Goal: Information Seeking & Learning: Learn about a topic

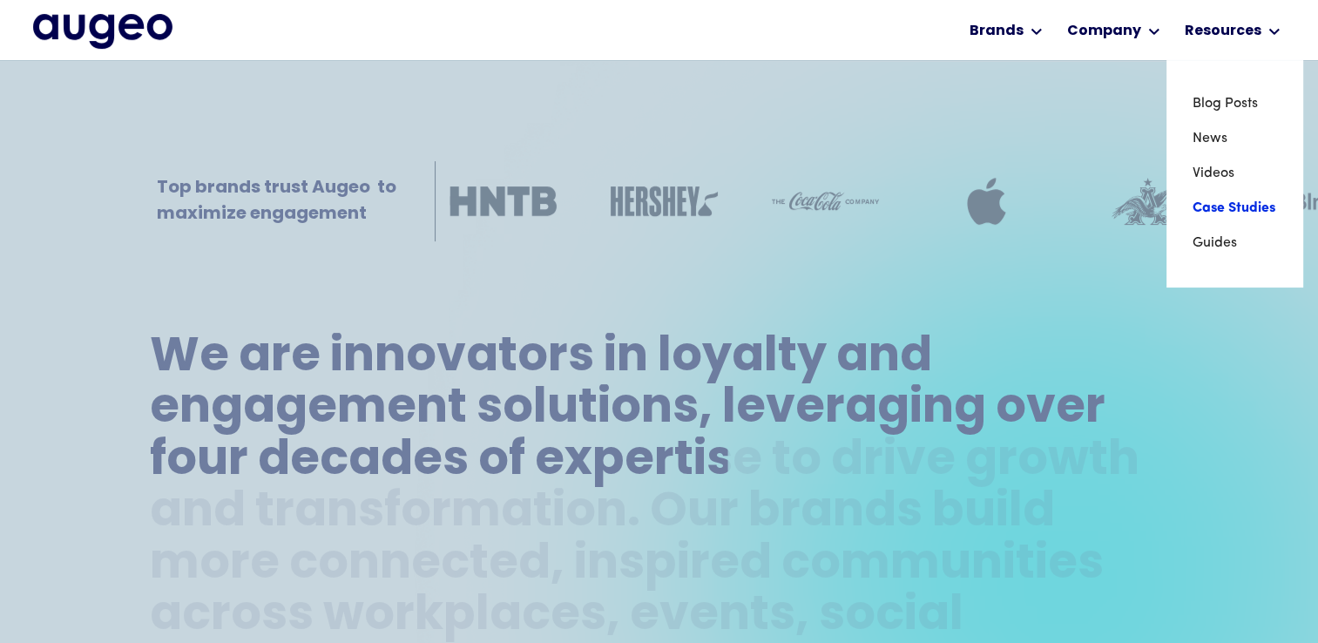
scroll to position [533, 0]
click at [1220, 206] on link "Case Studies" at bounding box center [1235, 208] width 84 height 35
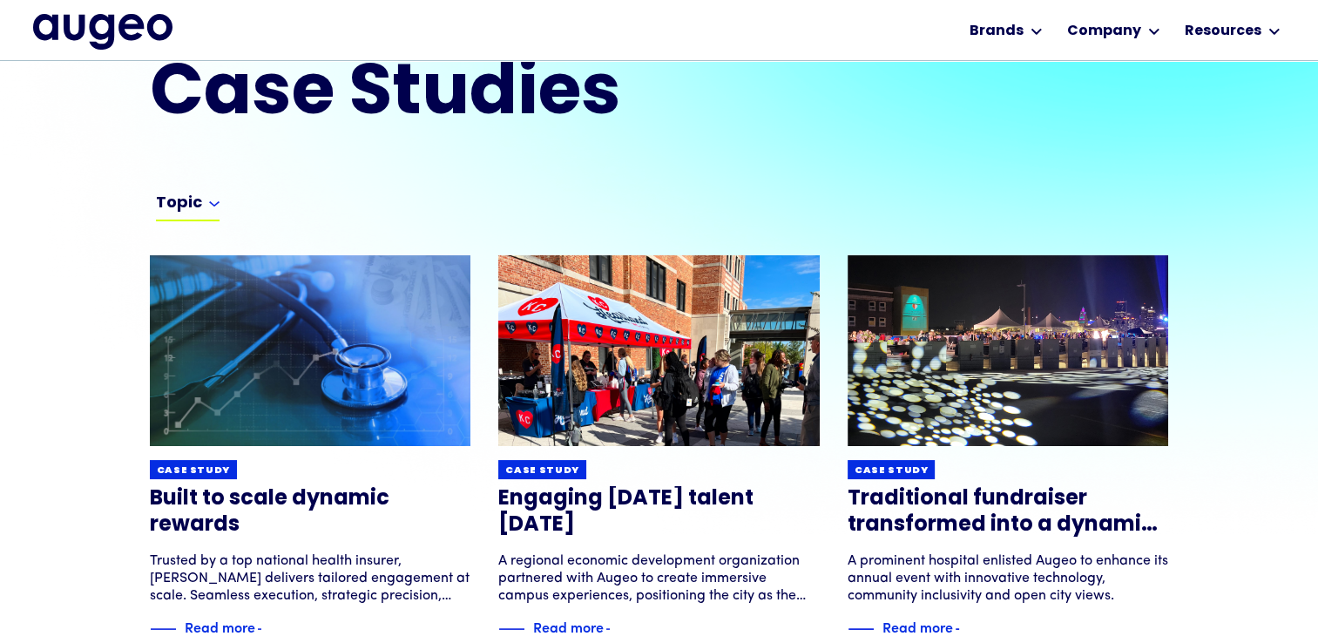
scroll to position [73, 0]
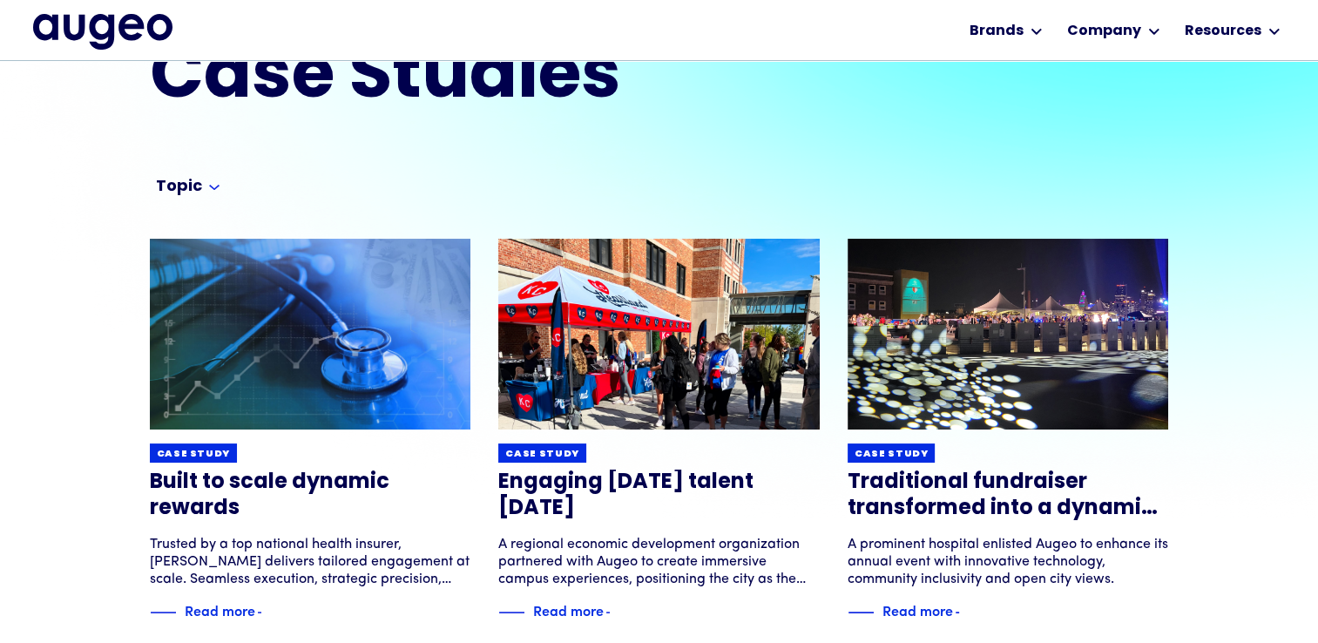
click at [216, 177] on div "Topic" at bounding box center [188, 191] width 64 height 28
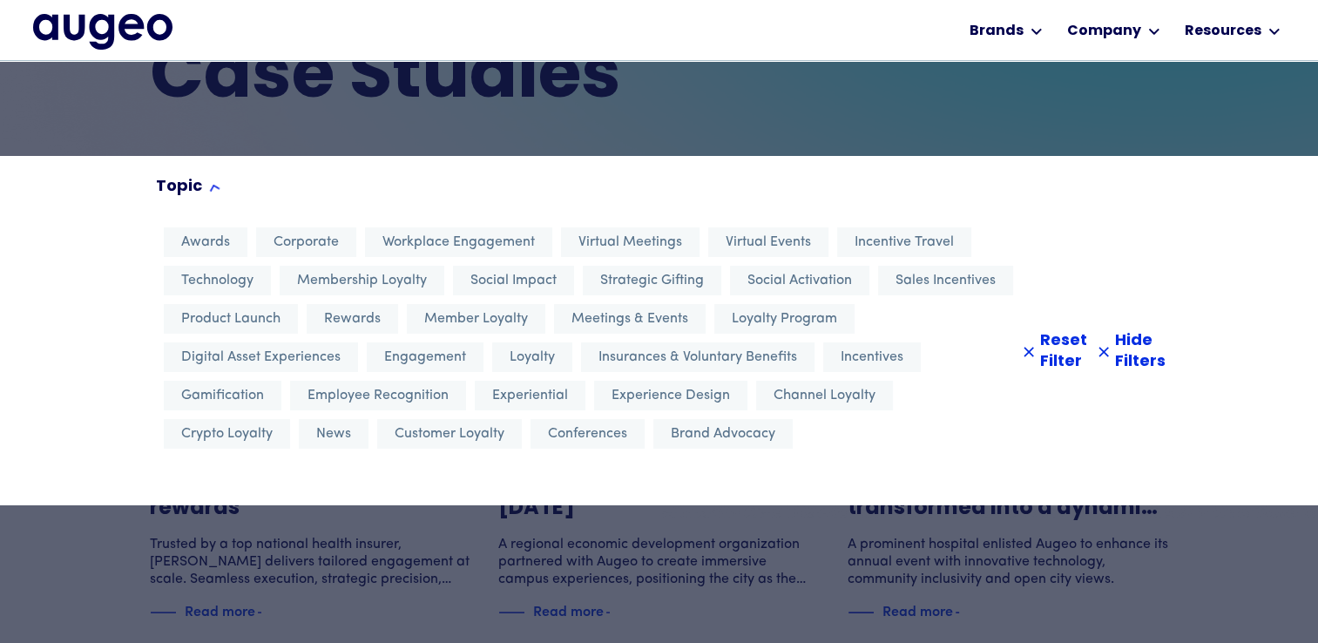
scroll to position [87, 0]
click at [937, 249] on span "Incentive Travel" at bounding box center [904, 242] width 99 height 21
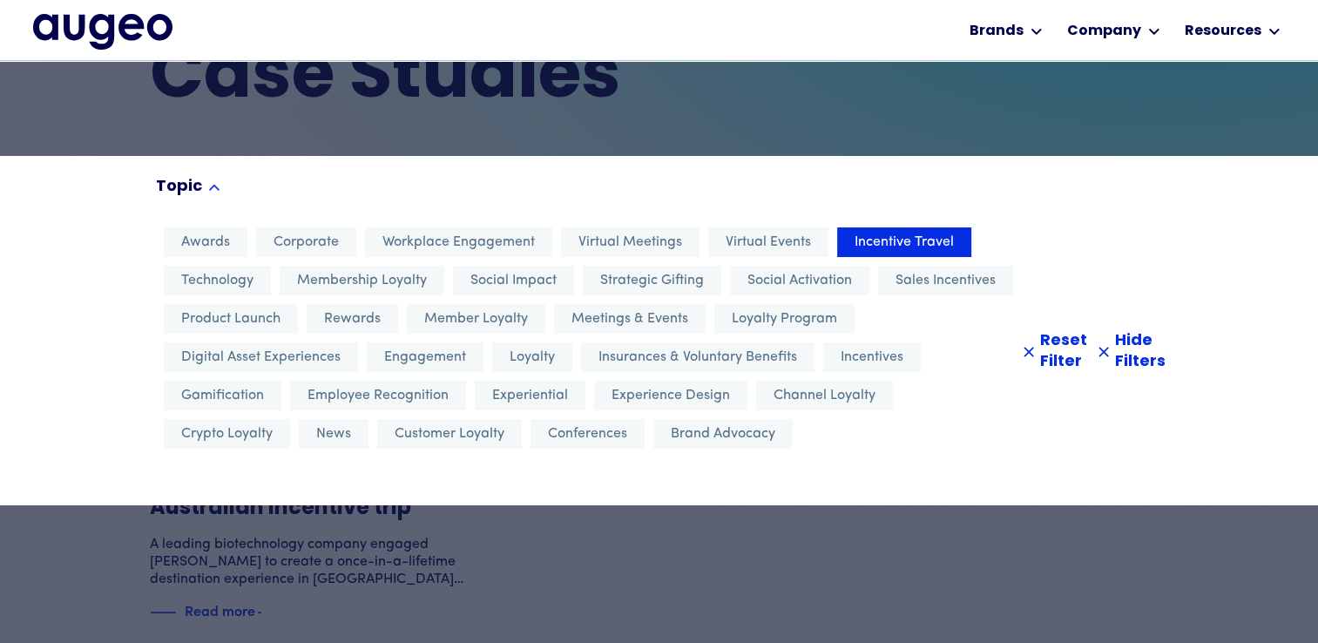
click at [974, 532] on div at bounding box center [659, 321] width 1318 height 643
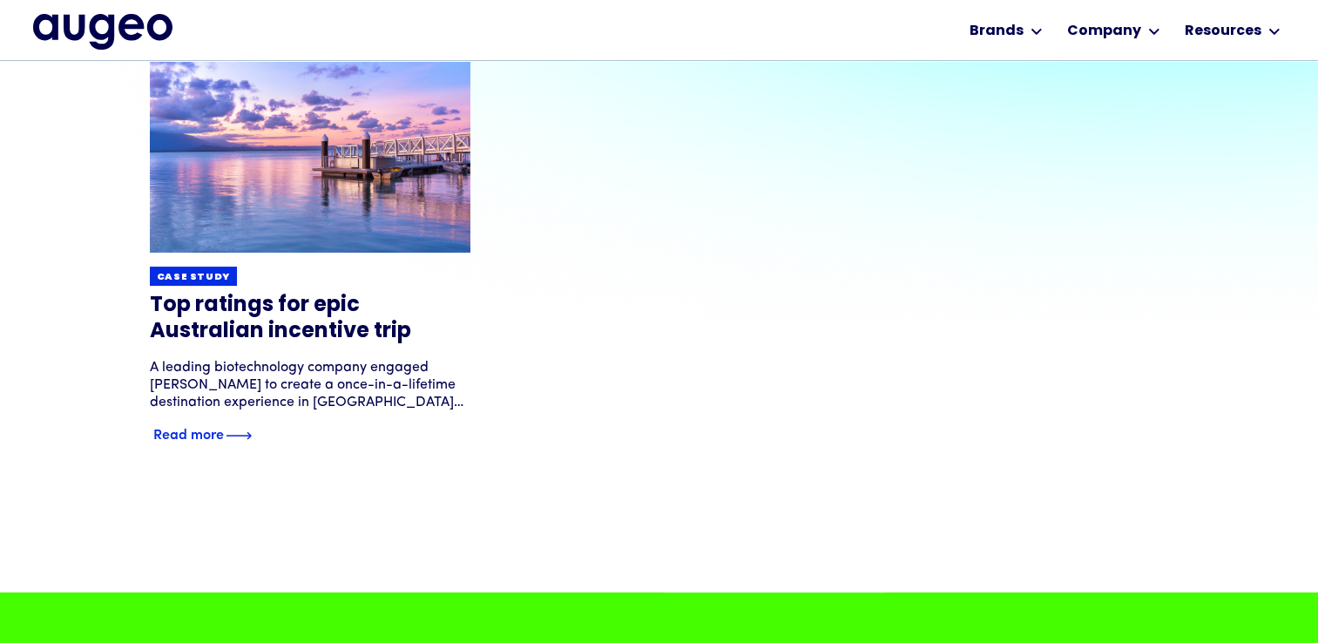
scroll to position [263, 0]
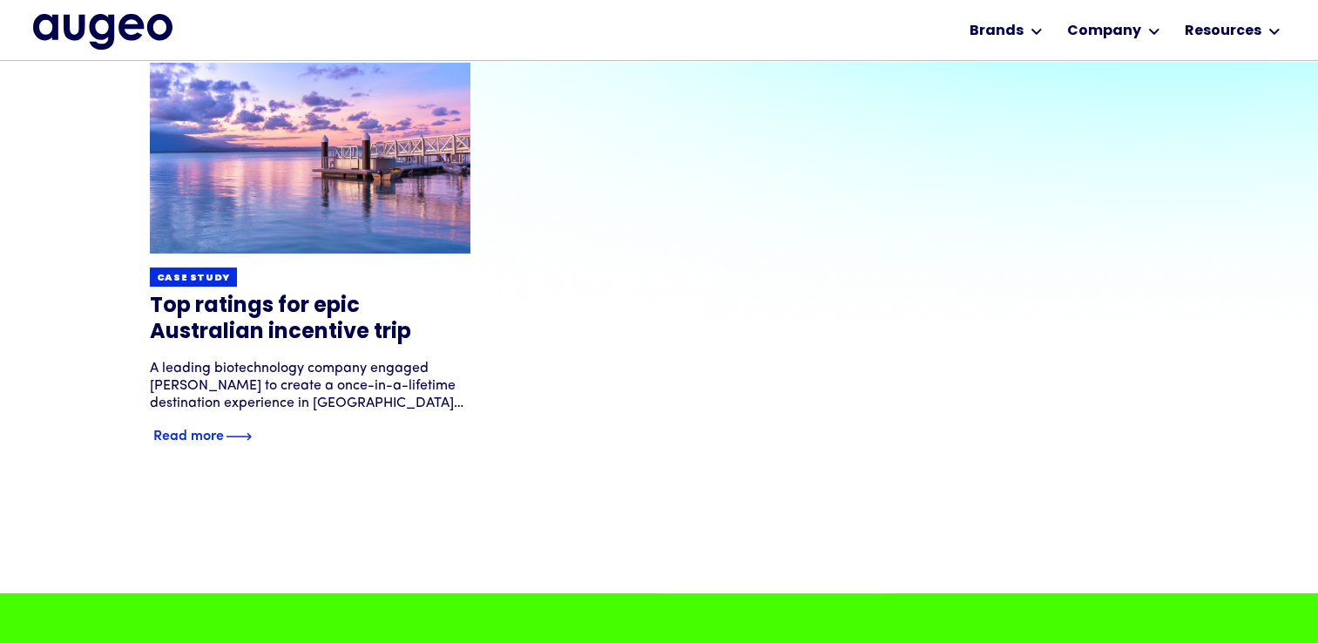
click at [247, 361] on div "A leading biotechnology company engaged Augeo to create a once-in-a-lifetime de…" at bounding box center [311, 386] width 322 height 52
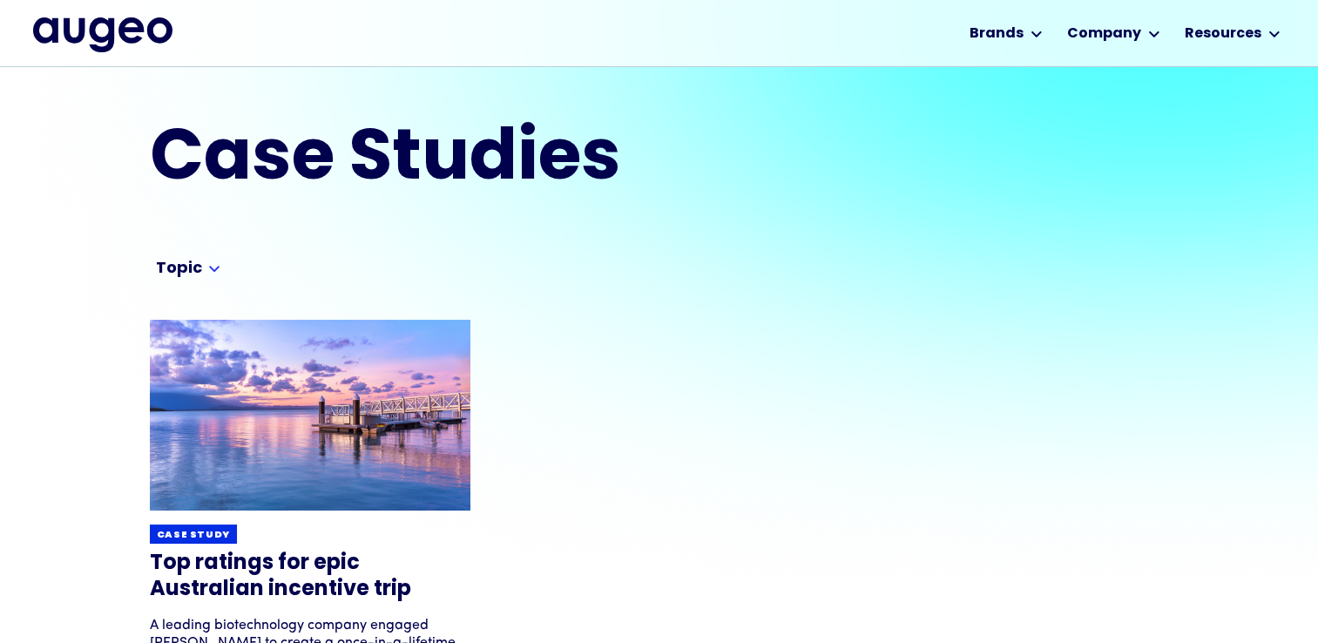
click at [220, 249] on form "Topic Awards Corporate Workplace Engagement Virtual Meetings Virtual Events Inc…" at bounding box center [659, 273] width 1318 height 70
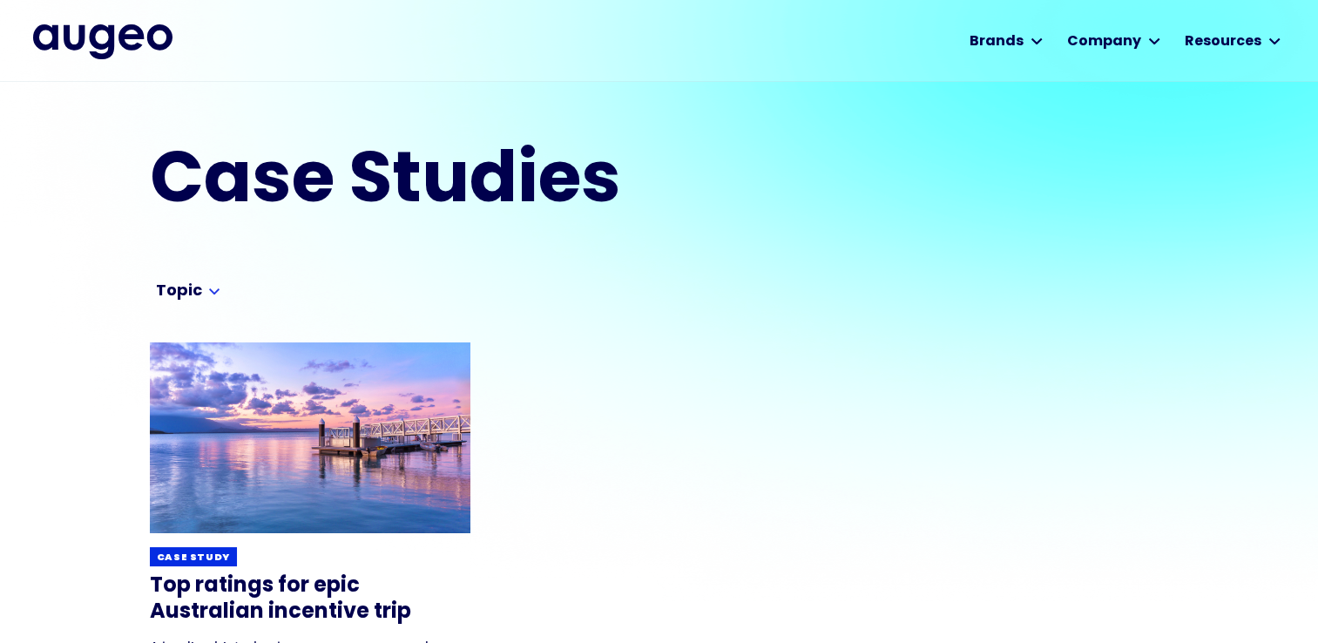
click at [189, 288] on div "Topic" at bounding box center [179, 291] width 46 height 21
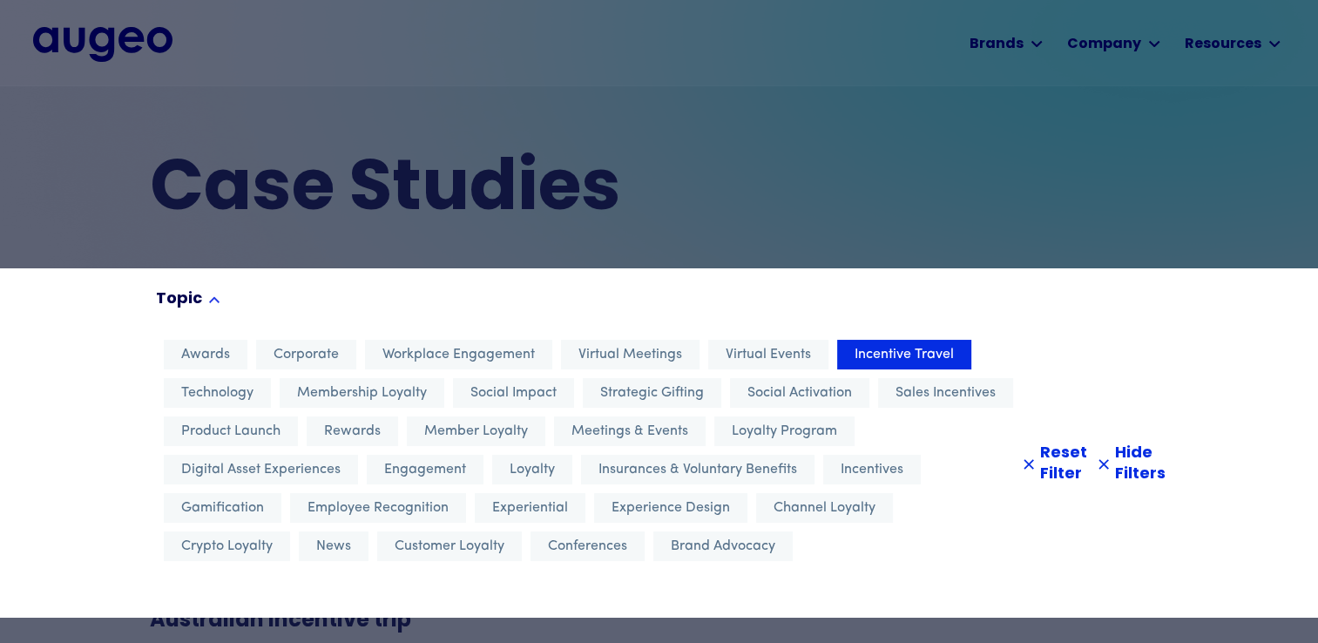
scroll to position [0, 0]
click at [921, 360] on span "Incentive Travel" at bounding box center [904, 355] width 99 height 21
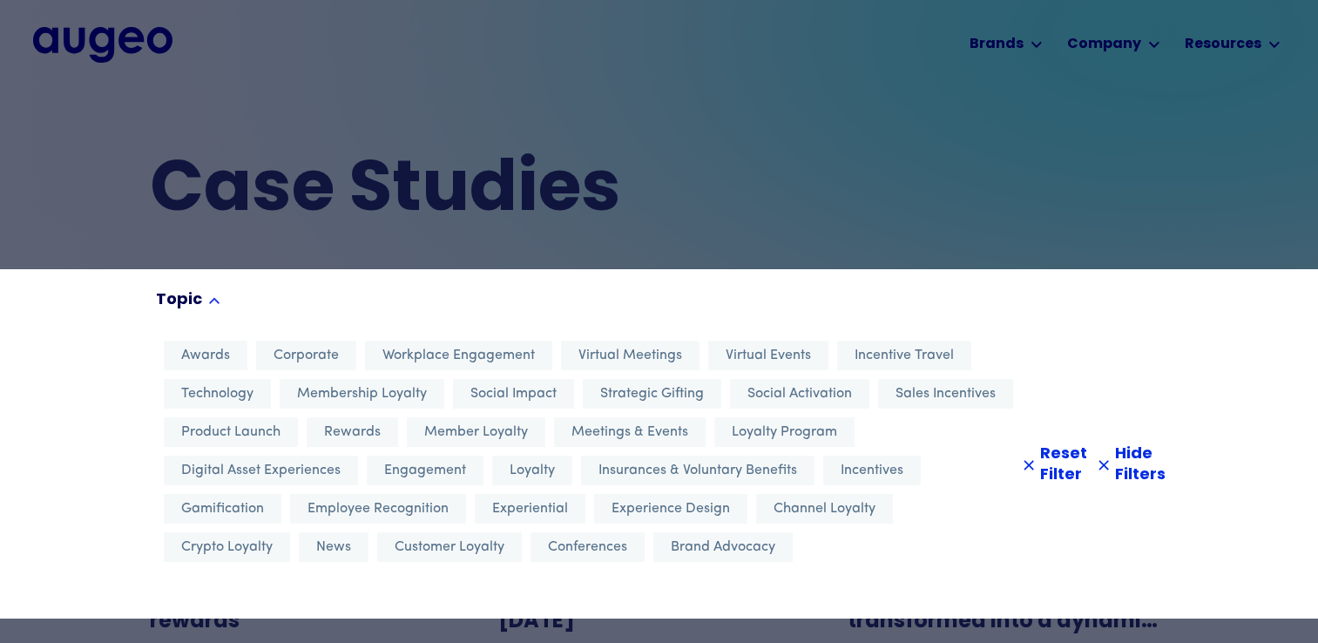
click at [1074, 209] on div at bounding box center [659, 321] width 1318 height 643
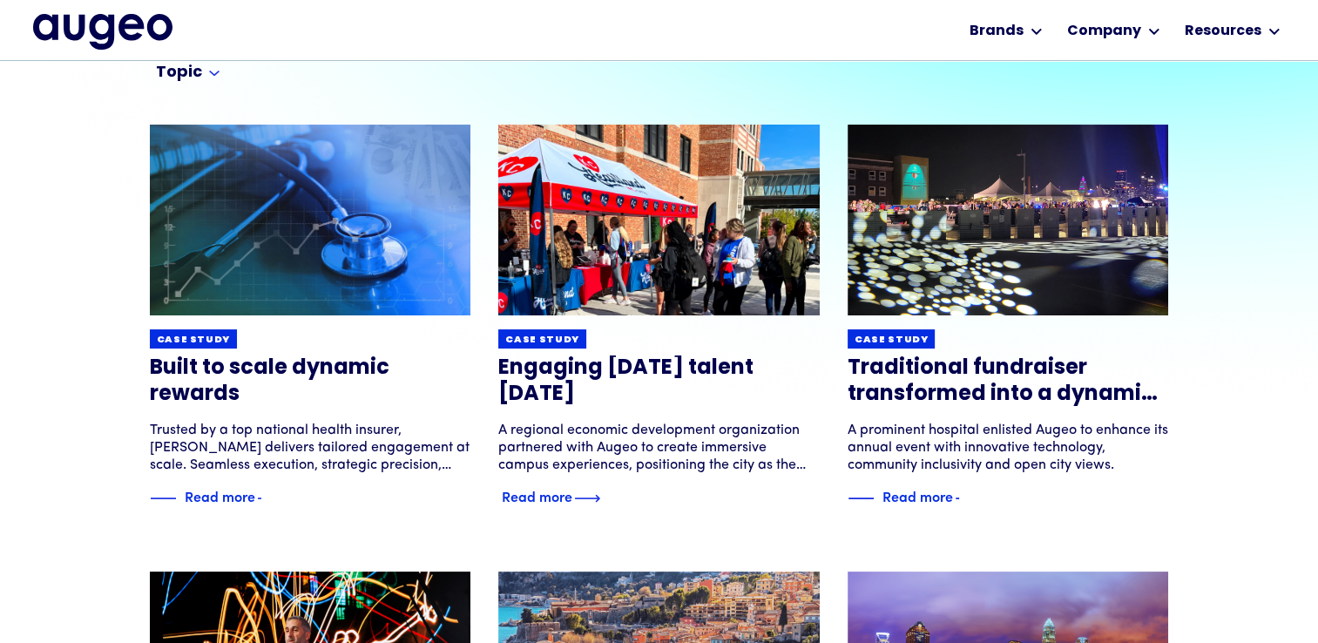
scroll to position [202, 0]
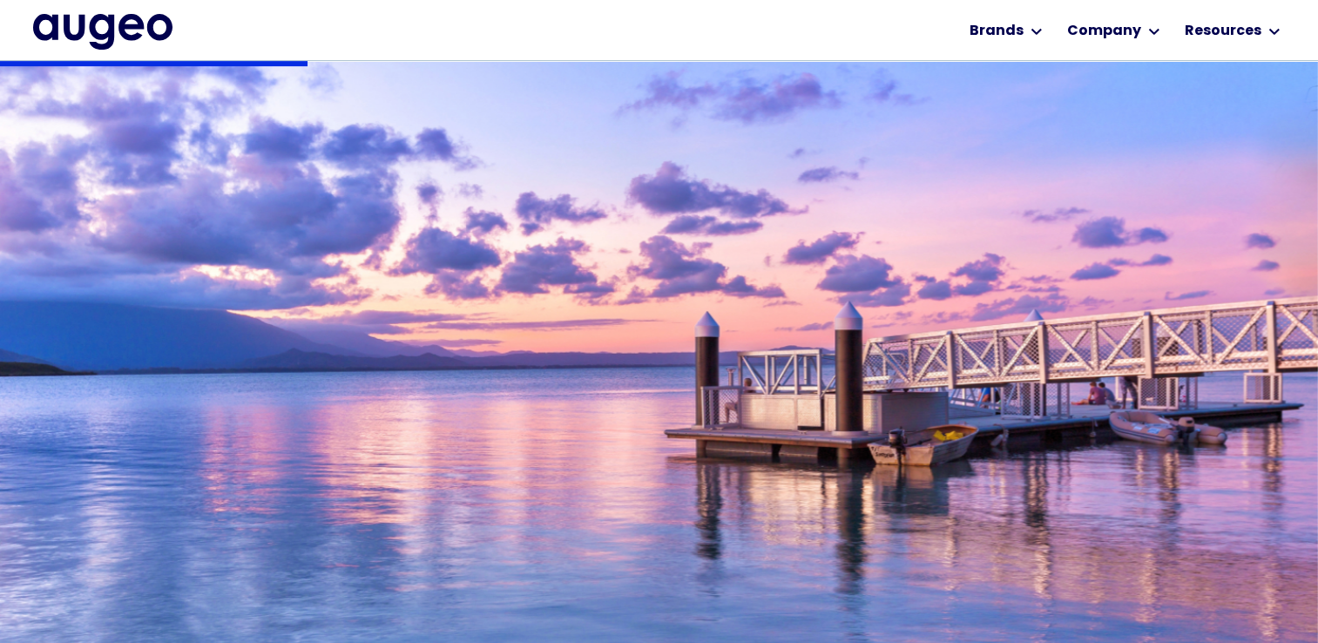
scroll to position [676, 0]
